Goal: Task Accomplishment & Management: Manage account settings

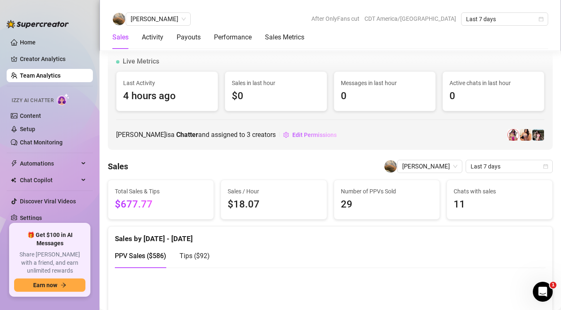
scroll to position [848, 0]
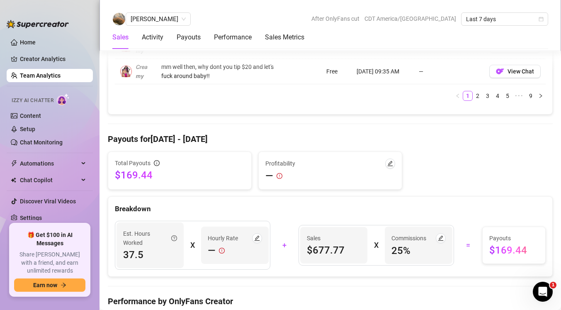
click at [44, 77] on link "Team Analytics" at bounding box center [40, 75] width 41 height 7
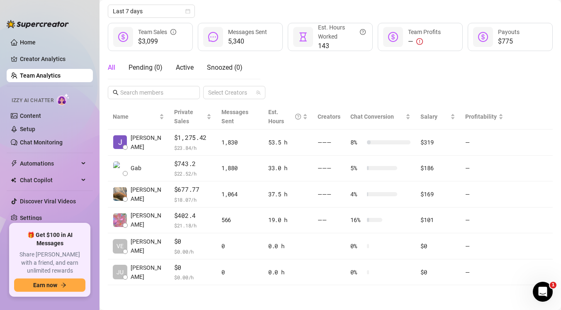
scroll to position [94, 0]
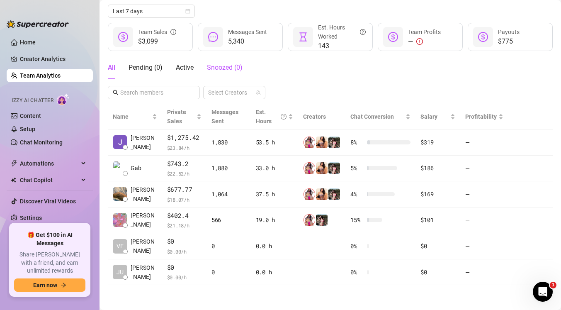
click at [222, 70] on span "Snoozed ( 0 )" at bounding box center [225, 67] width 36 height 8
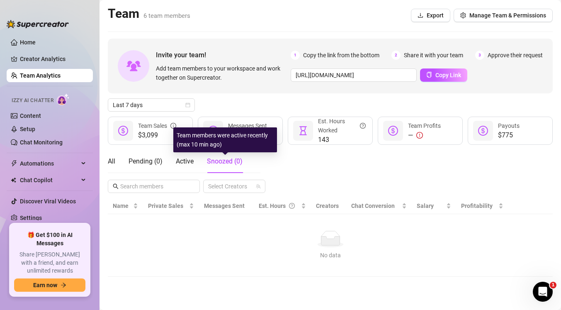
scroll to position [0, 0]
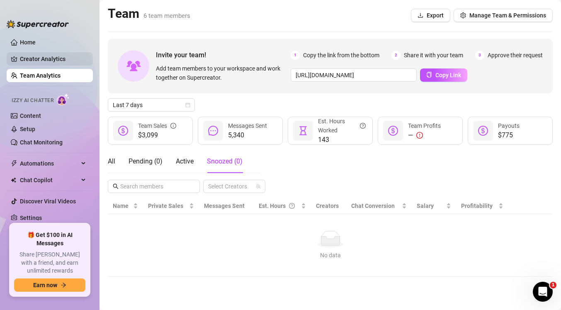
click at [59, 58] on link "Creator Analytics" at bounding box center [53, 58] width 66 height 13
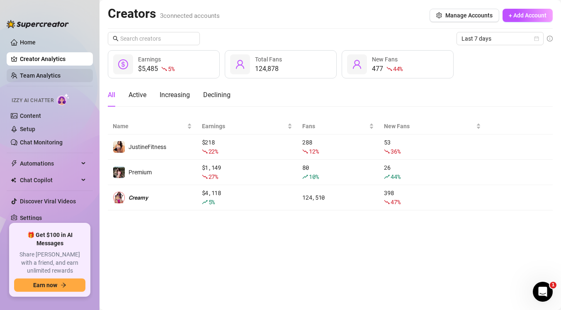
click at [58, 74] on link "Team Analytics" at bounding box center [40, 75] width 41 height 7
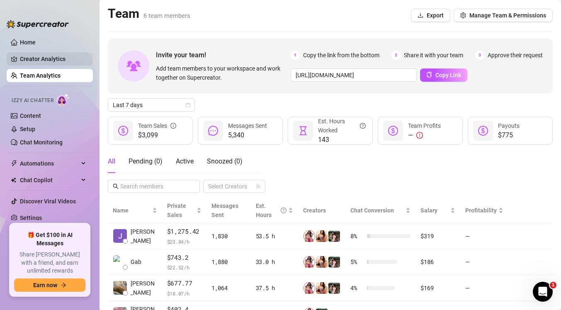
click at [59, 60] on link "Creator Analytics" at bounding box center [53, 58] width 66 height 13
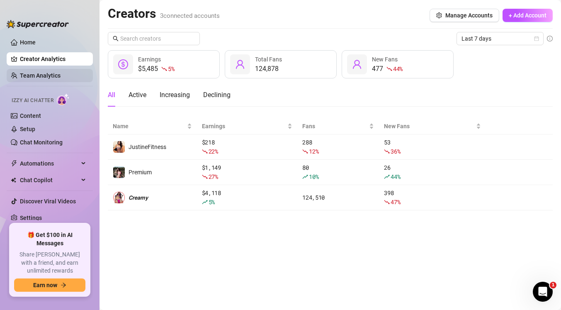
click at [55, 76] on link "Team Analytics" at bounding box center [40, 75] width 41 height 7
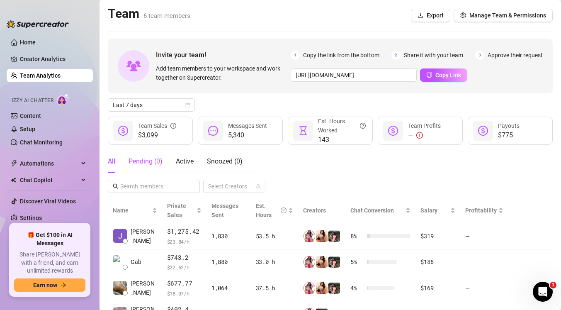
click at [158, 160] on div "Pending ( 0 )" at bounding box center [146, 161] width 34 height 10
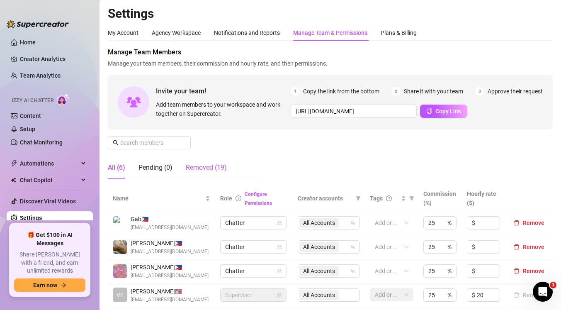
click at [212, 171] on div "Removed (19)" at bounding box center [206, 168] width 41 height 10
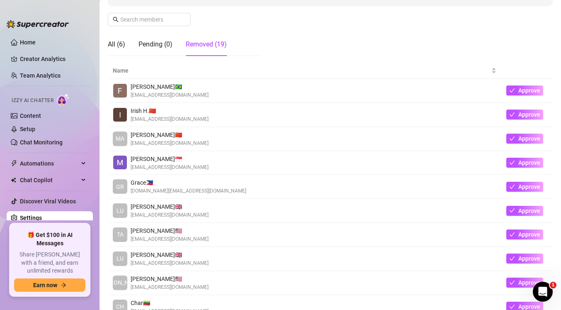
scroll to position [121, 0]
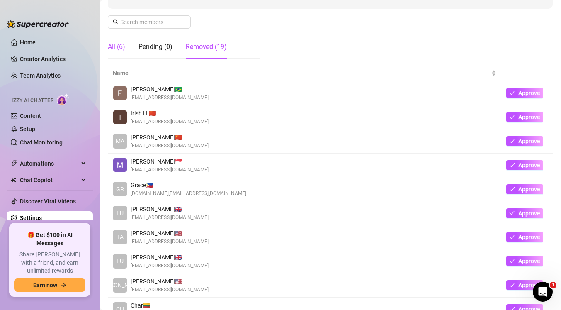
click at [114, 49] on div "All (6)" at bounding box center [116, 47] width 17 height 10
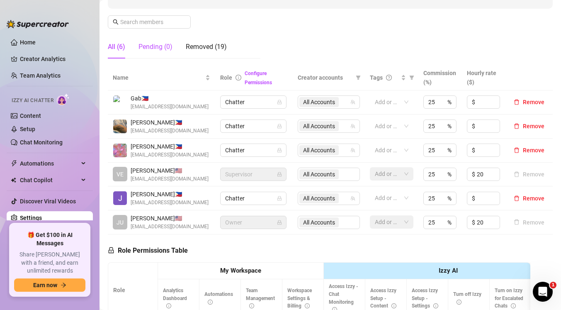
click at [167, 48] on div "Pending (0)" at bounding box center [156, 47] width 34 height 10
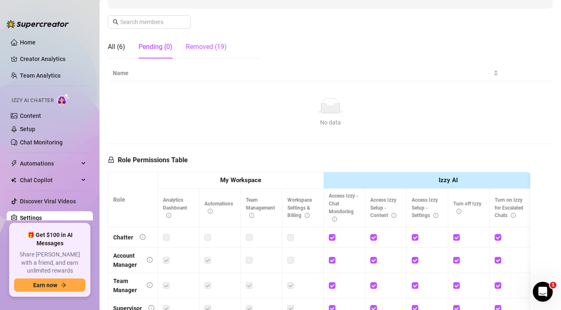
click at [213, 49] on div "Removed (19)" at bounding box center [206, 47] width 41 height 10
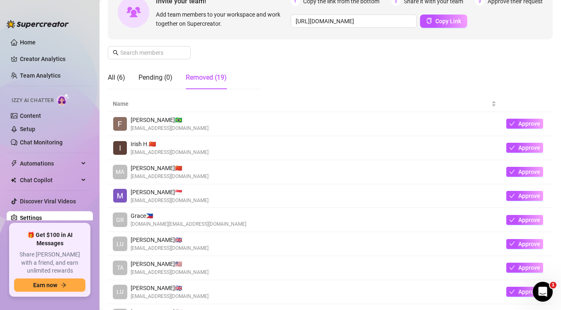
scroll to position [90, 0]
click at [170, 53] on input "text" at bounding box center [149, 53] width 59 height 9
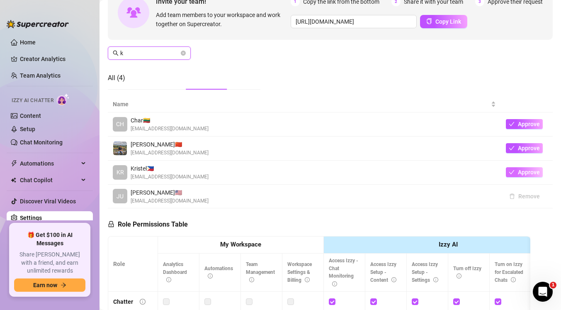
type input "k"
click at [532, 171] on span "Approve" at bounding box center [529, 172] width 22 height 7
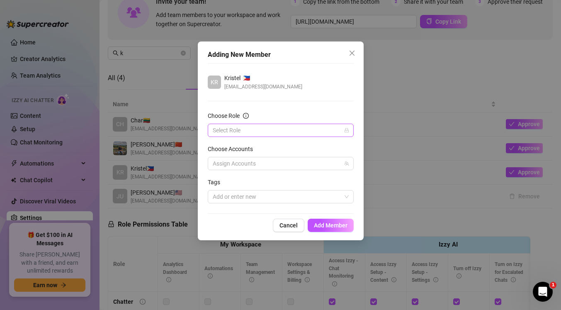
click at [349, 128] on div "Select Role" at bounding box center [281, 130] width 146 height 13
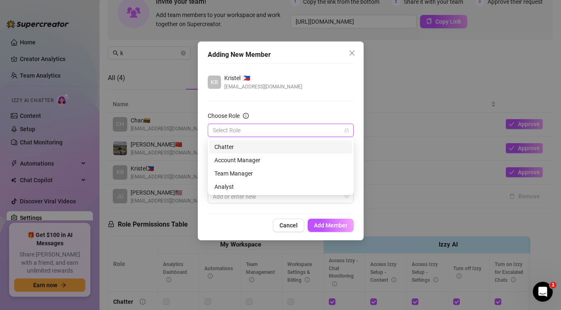
click at [313, 147] on div "Chatter" at bounding box center [280, 146] width 133 height 9
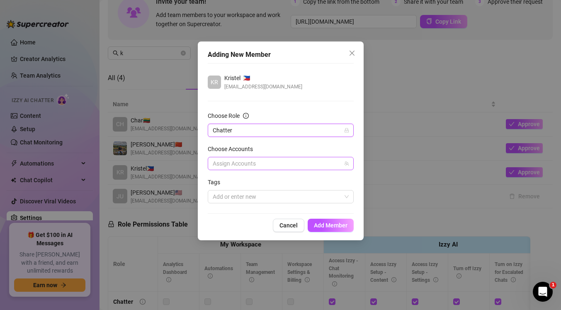
click at [345, 165] on icon "team" at bounding box center [346, 163] width 5 height 5
click at [347, 165] on icon "team" at bounding box center [346, 163] width 5 height 5
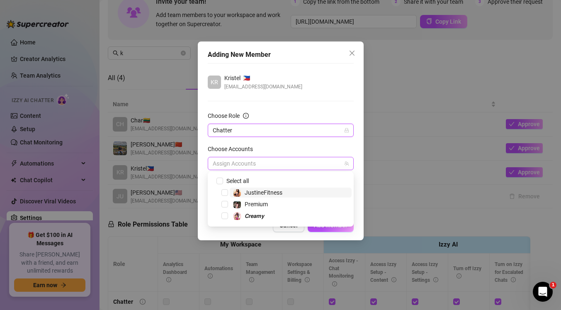
click at [332, 161] on div at bounding box center [276, 164] width 134 height 12
click at [221, 181] on input "Select all" at bounding box center [220, 181] width 6 height 6
checkbox input "true"
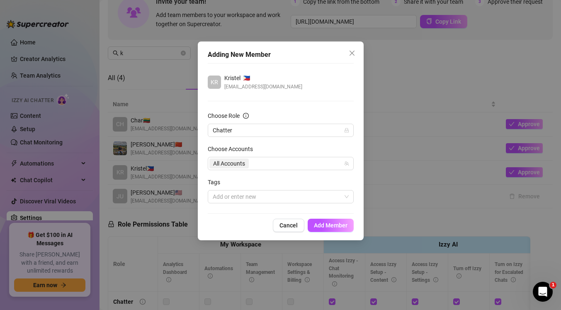
click at [349, 145] on div "Choose Accounts" at bounding box center [281, 150] width 146 height 12
click at [338, 228] on span "Add Member" at bounding box center [331, 225] width 34 height 7
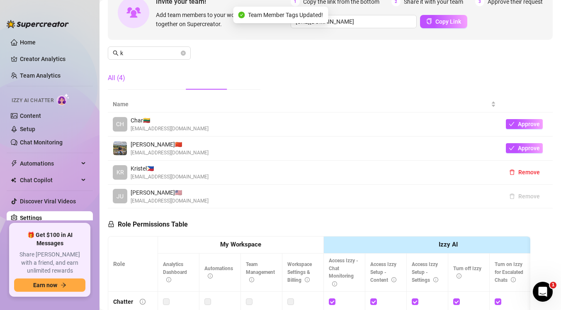
click at [117, 78] on div "All (4)" at bounding box center [116, 78] width 17 height 10
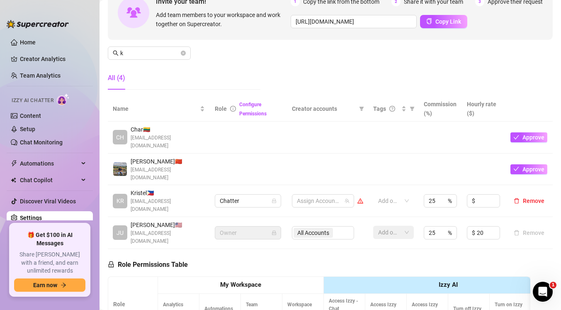
click at [113, 77] on div "All (4)" at bounding box center [116, 78] width 17 height 10
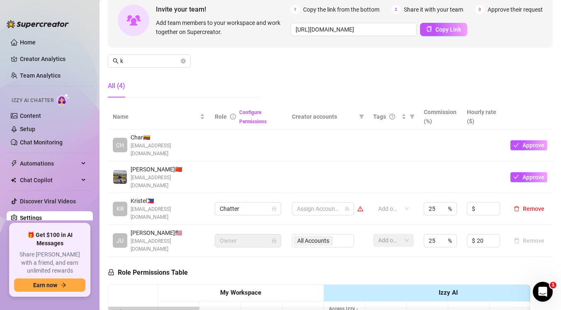
scroll to position [68, 0]
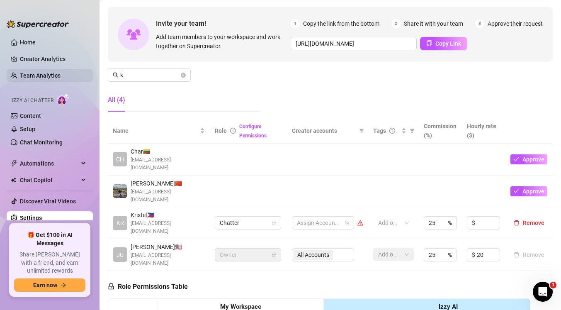
click at [54, 73] on link "Team Analytics" at bounding box center [40, 75] width 41 height 7
